Goal: Find specific page/section: Find specific page/section

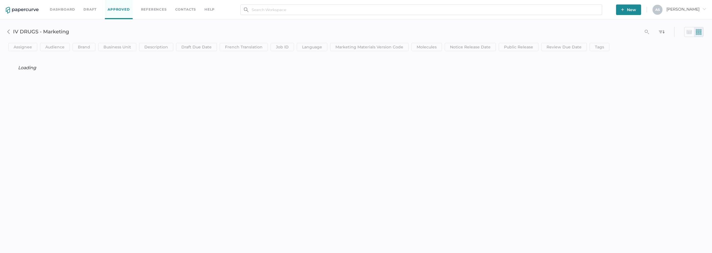
click at [254, 212] on div "Dashboard Draft Approved References Contacts help New A S Antonio arrow_right s…" at bounding box center [356, 126] width 712 height 253
click at [200, 244] on div "Dashboard Draft Approved References Contacts help New A S Antonio arrow_right s…" at bounding box center [356, 126] width 712 height 253
click at [198, 200] on div "Dashboard Draft Approved References Contacts help New A S Antonio arrow_right s…" at bounding box center [356, 126] width 712 height 253
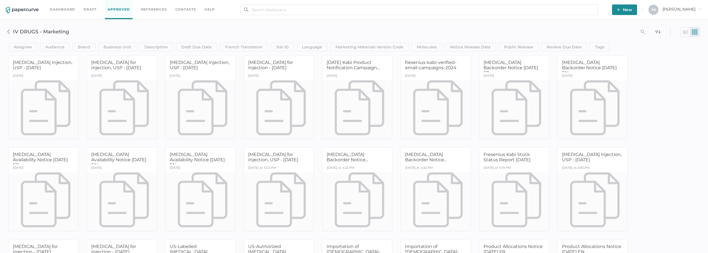
click at [684, 34] on img at bounding box center [686, 32] width 6 height 6
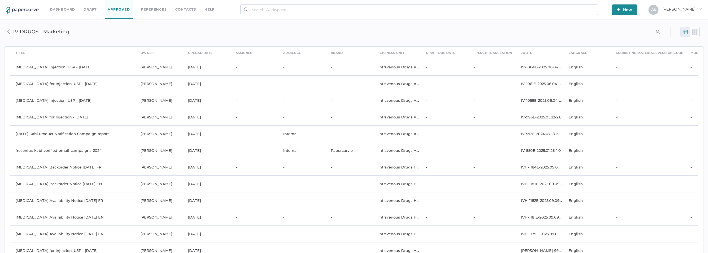
click at [694, 31] on img at bounding box center [695, 32] width 6 height 6
